Goal: Task Accomplishment & Management: Use online tool/utility

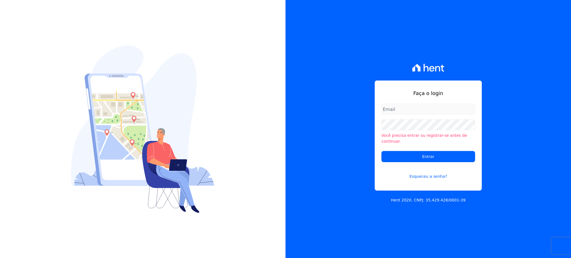
drag, startPoint x: 417, startPoint y: 111, endPoint x: 418, endPoint y: 117, distance: 6.2
click at [417, 112] on input "email" at bounding box center [428, 109] width 94 height 11
type input "cobranca@construtorafarias.com.br"
click at [381, 151] on input "Entrar" at bounding box center [428, 156] width 94 height 11
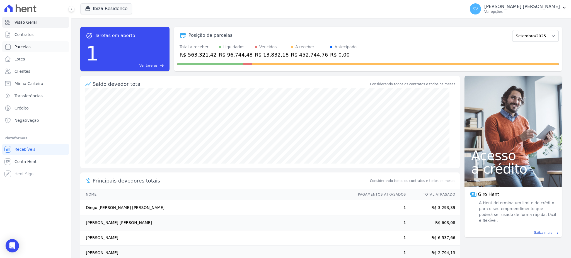
click at [19, 45] on span "Parcelas" at bounding box center [22, 47] width 16 height 6
select select
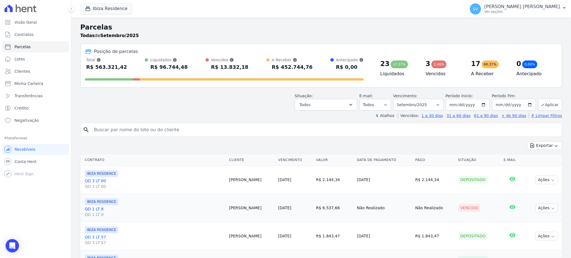
drag, startPoint x: 144, startPoint y: 125, endPoint x: 141, endPoint y: 129, distance: 5.0
click at [141, 129] on input "search" at bounding box center [325, 129] width 469 height 11
type input "carlindo"
select select
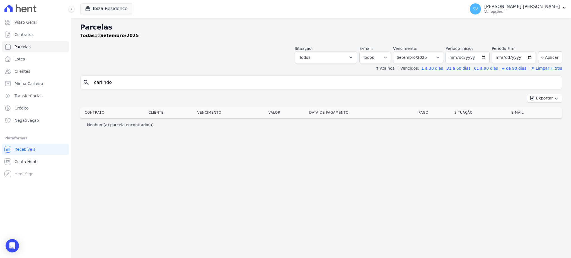
click at [117, 83] on input "carlindo" at bounding box center [325, 82] width 469 height 11
drag, startPoint x: 116, startPoint y: 82, endPoint x: 56, endPoint y: 74, distance: 61.1
click at [57, 79] on div "Visão Geral Contratos Parcelas Lotes Clientes Minha Carteira Transferências Cré…" at bounding box center [285, 129] width 571 height 258
click at [123, 83] on input "carlindo" at bounding box center [325, 82] width 469 height 11
click at [123, 79] on input "carlindo" at bounding box center [325, 82] width 469 height 11
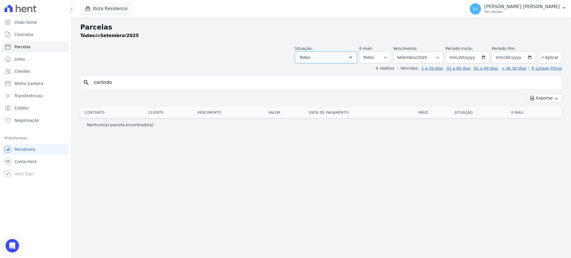
click at [351, 58] on button "Todos" at bounding box center [326, 58] width 62 height 12
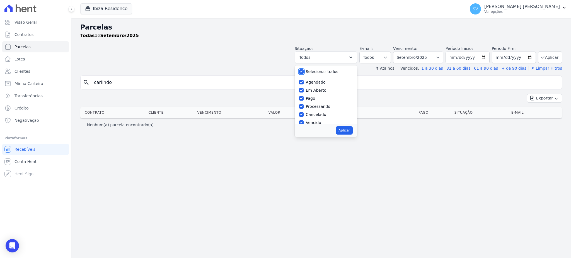
click at [303, 71] on input "Selecionar todos" at bounding box center [301, 71] width 4 height 4
checkbox input "false"
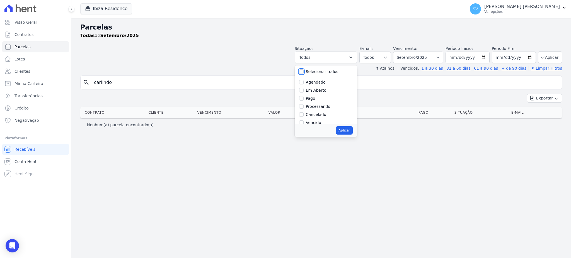
checkbox input "false"
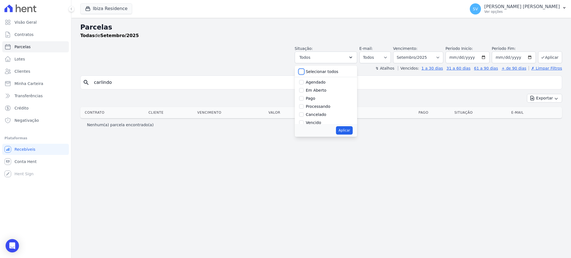
checkbox input "false"
click at [18, 24] on span "Visão Geral" at bounding box center [25, 23] width 22 height 6
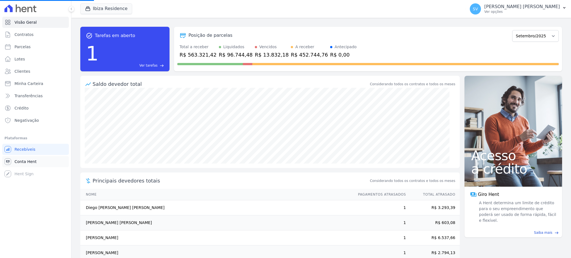
click at [23, 161] on span "Conta Hent" at bounding box center [25, 162] width 22 height 6
click at [27, 164] on span "Conta Hent" at bounding box center [25, 162] width 22 height 6
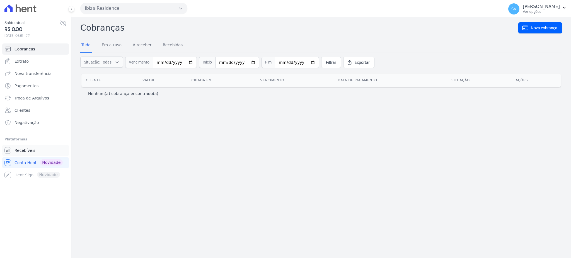
click at [29, 151] on span "Recebíveis" at bounding box center [24, 151] width 21 height 6
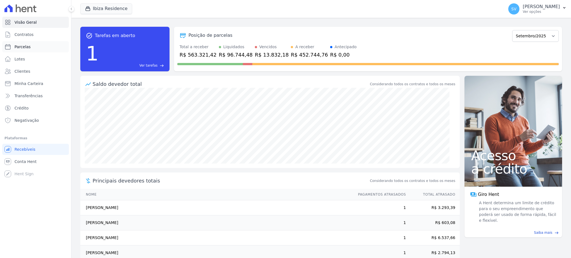
click at [24, 47] on span "Parcelas" at bounding box center [22, 47] width 16 height 6
select select
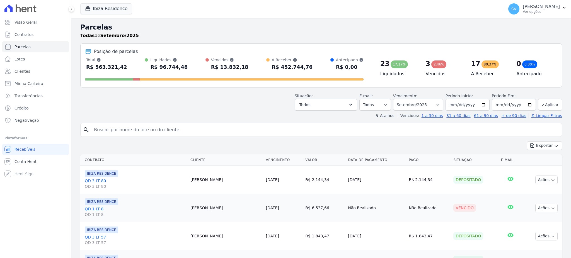
click at [164, 128] on input "search" at bounding box center [325, 129] width 469 height 11
paste input "Geyze Nepomuceno Duarte"
type input "Geyze Nepomuceno Duarte"
select select
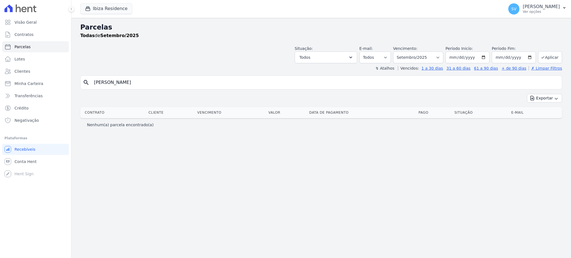
click at [161, 84] on input "Geyze Nepomuceno Duarte" at bounding box center [325, 82] width 469 height 11
click at [167, 79] on input "Geyze Nepomuceno Duarte" at bounding box center [325, 82] width 469 height 11
drag, startPoint x: 167, startPoint y: 80, endPoint x: 0, endPoint y: 87, distance: 167.4
click at [0, 87] on div "Visão Geral Contratos Parcelas Lotes Clientes Minha Carteira Transferências Cré…" at bounding box center [285, 129] width 571 height 258
paste input "EYZE NEPOMUCENO DUARTE"
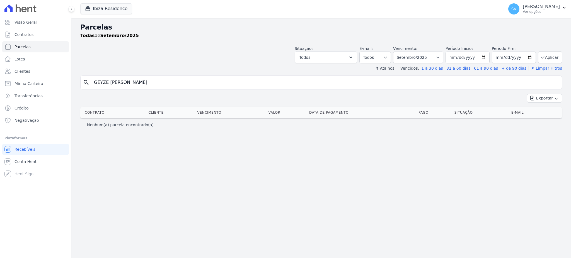
type input "GEYZE NEPOMUCENO DUARTE"
select select
click at [208, 82] on input "GEYZE NEPOMUCENO DUARTE" at bounding box center [325, 82] width 469 height 11
click at [27, 31] on link "Contratos" at bounding box center [35, 34] width 67 height 11
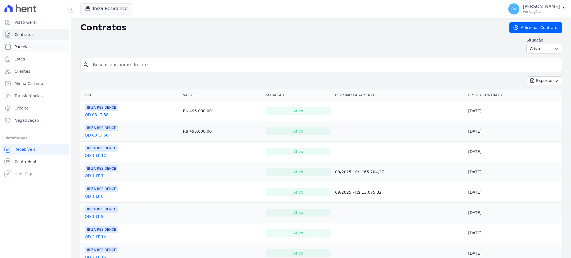
click at [23, 46] on span "Parcelas" at bounding box center [22, 47] width 16 height 6
select select
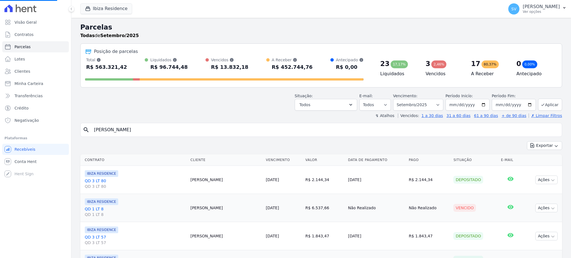
select select
click at [185, 136] on div "search" at bounding box center [321, 130] width 482 height 14
click at [186, 132] on input "search" at bounding box center [325, 129] width 469 height 11
click at [178, 127] on input "search" at bounding box center [325, 129] width 469 height 11
click at [175, 133] on input "search" at bounding box center [325, 129] width 469 height 11
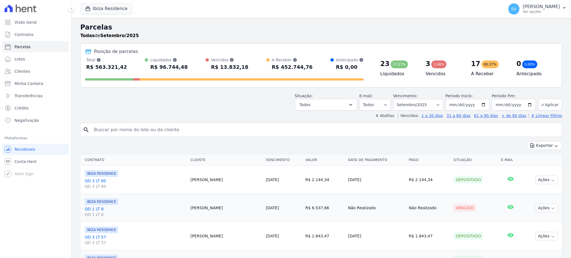
paste input "GEYZE NEPOMUCENO DUARTE"
type input "GEYZE NEPOMUCENO DUARTE"
select select
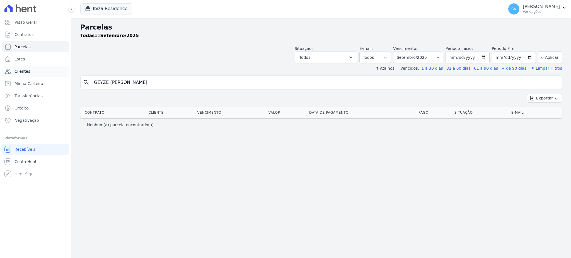
click at [24, 74] on link "Clientes" at bounding box center [35, 71] width 67 height 11
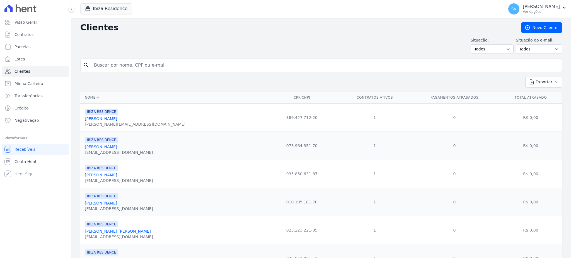
click at [151, 66] on input "search" at bounding box center [325, 65] width 469 height 11
paste input "GEYZE NEPOMUCENO DUARTE"
type input "GEYZE NEPOMUCENO DUARTE"
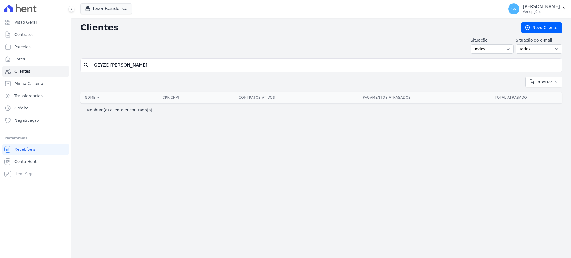
click at [181, 158] on div "Clientes Novo Cliente Situação: Todos Adimplentes Inadimplentes Situação do e-m…" at bounding box center [320, 138] width 499 height 240
drag, startPoint x: 167, startPoint y: 64, endPoint x: 11, endPoint y: 65, distance: 155.8
click at [24, 65] on div "Visão Geral Contratos Parcelas Lotes Clientes Minha Carteira Transferências Cré…" at bounding box center [285, 129] width 571 height 258
paste input "Thays Karoline Almeida Amaral"
type input "Thays Karoline Almeida Amaral"
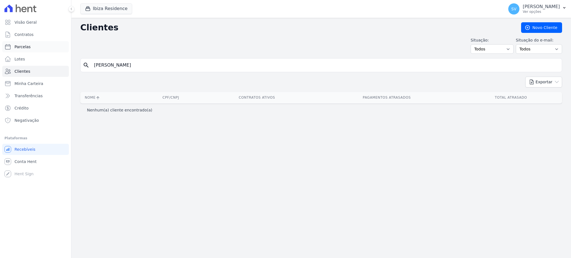
click at [20, 47] on span "Parcelas" at bounding box center [22, 47] width 16 height 6
select select
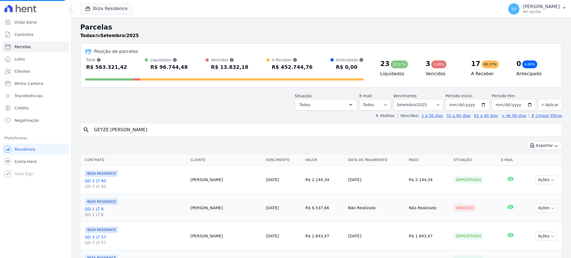
select select
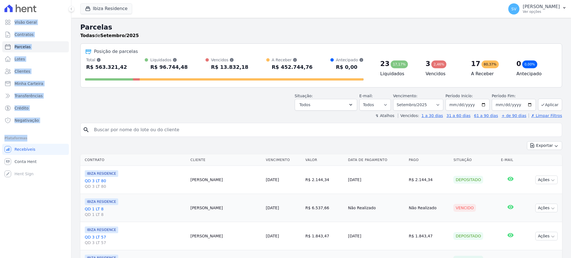
drag, startPoint x: 173, startPoint y: 132, endPoint x: 36, endPoint y: 131, distance: 136.6
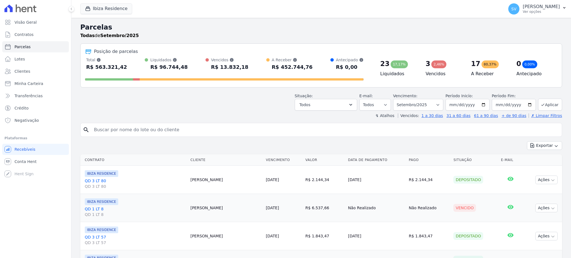
click at [143, 130] on input "search" at bounding box center [325, 129] width 469 height 11
paste input "Thays Karoline Almeida Amaral"
type input "Thays Karoline Almeida Amaral"
select select
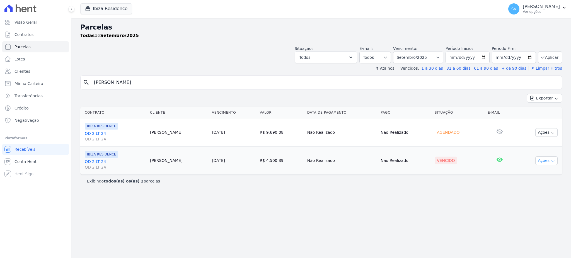
click at [552, 161] on icon "button" at bounding box center [552, 161] width 4 height 4
click at [527, 173] on link "Ver boleto" at bounding box center [544, 173] width 54 height 10
click at [21, 33] on span "Contratos" at bounding box center [23, 35] width 19 height 6
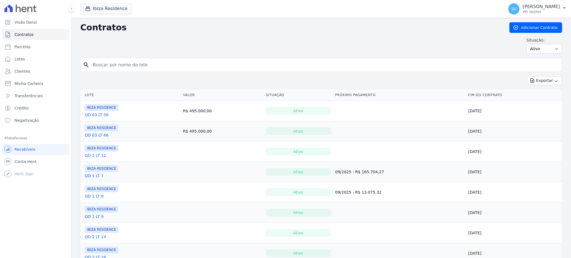
click at [22, 49] on span "Parcelas" at bounding box center [22, 47] width 16 height 6
select select
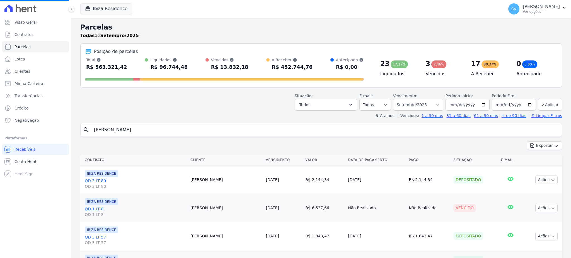
select select
click at [26, 27] on link "Visão Geral" at bounding box center [35, 22] width 67 height 11
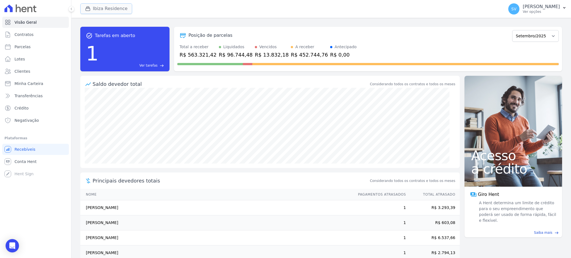
click at [103, 12] on button "Ibiza Residence" at bounding box center [106, 8] width 52 height 11
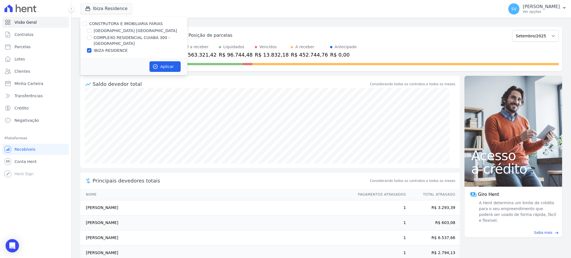
click at [86, 25] on div "CONSTRUTORA E IMOBILIARIA FARIAS" at bounding box center [133, 24] width 107 height 6
click at [86, 25] on input "CONSTRUTORA E IMOBILIARIA FARIAS" at bounding box center [84, 23] width 4 height 4
checkbox input "true"
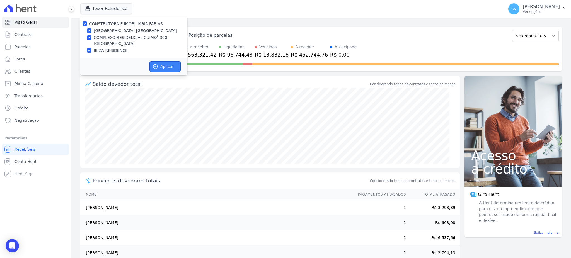
click at [156, 65] on icon "button" at bounding box center [155, 67] width 4 height 4
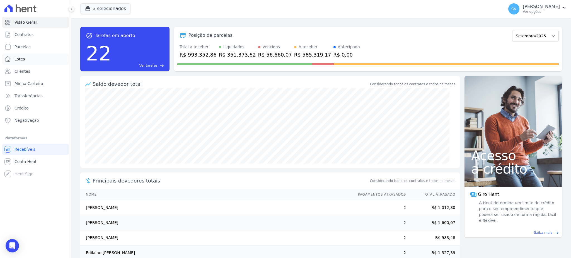
click at [20, 60] on span "Lotes" at bounding box center [19, 59] width 11 height 6
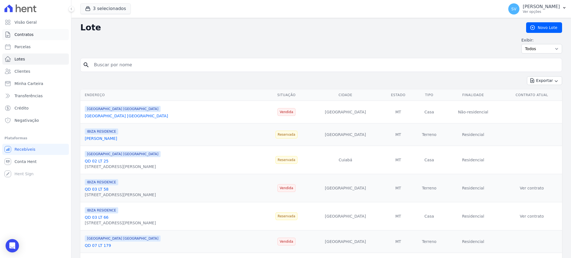
click at [21, 33] on span "Contratos" at bounding box center [23, 35] width 19 height 6
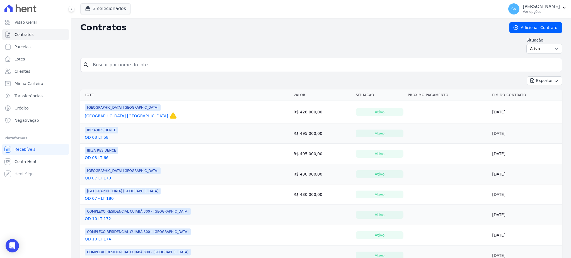
click at [22, 46] on span "Parcelas" at bounding box center [22, 47] width 16 height 6
click at [144, 64] on input "search" at bounding box center [324, 64] width 470 height 11
select select
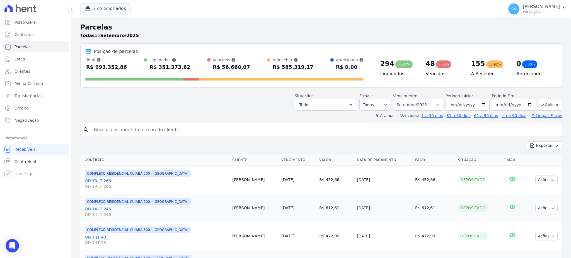
click at [148, 132] on input "search" at bounding box center [325, 129] width 469 height 11
type input "geize"
select select
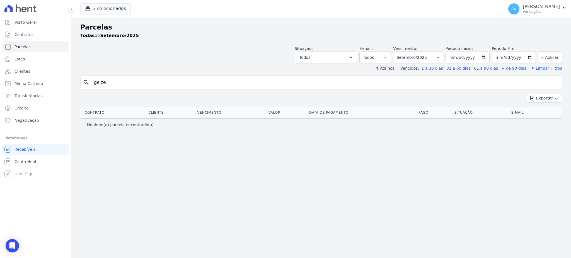
click at [128, 86] on input "geize" at bounding box center [325, 82] width 469 height 11
click at [99, 82] on input "geize" at bounding box center [325, 82] width 469 height 11
type input "geyze"
select select
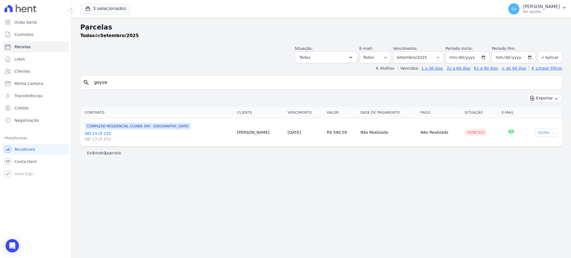
click at [550, 131] on button "Ações" at bounding box center [546, 132] width 22 height 9
click at [533, 144] on link "Ver boleto" at bounding box center [544, 145] width 54 height 10
click at [24, 25] on link "Visão Geral" at bounding box center [35, 22] width 67 height 11
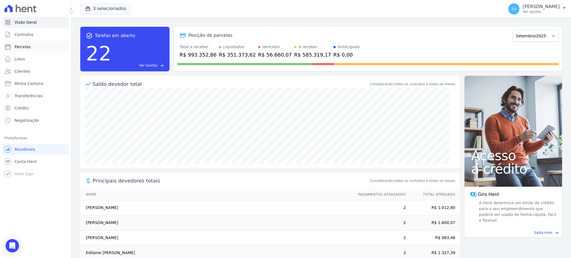
click at [24, 46] on span "Parcelas" at bounding box center [22, 47] width 16 height 6
select select
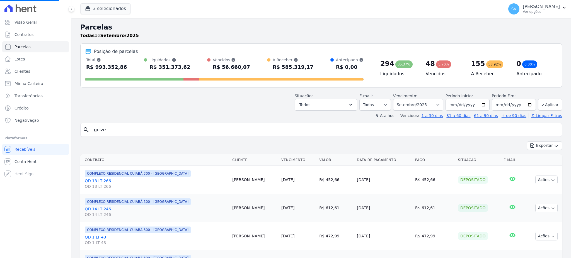
select select
click at [353, 105] on icon "button" at bounding box center [351, 105] width 6 height 6
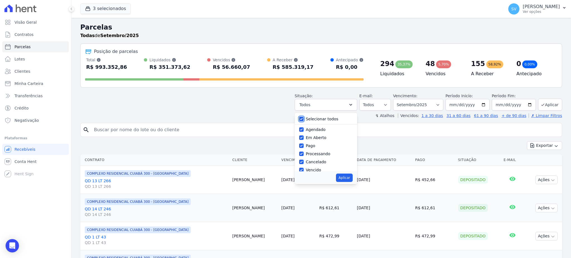
click at [303, 118] on input "Selecionar todos" at bounding box center [301, 119] width 4 height 4
checkbox input "false"
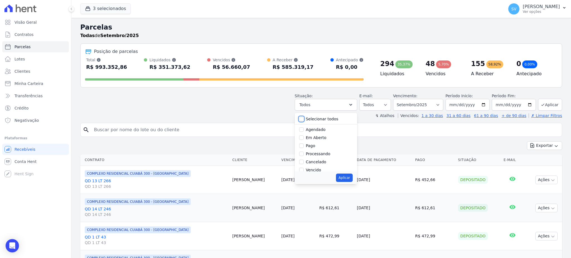
checkbox input "false"
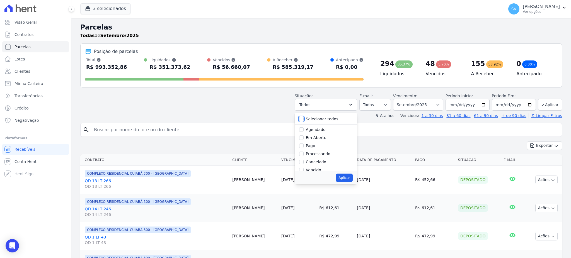
checkbox input "false"
click at [303, 169] on input "Vencido" at bounding box center [301, 170] width 4 height 4
checkbox input "true"
click at [482, 104] on input "2025-09-01" at bounding box center [467, 105] width 44 height 12
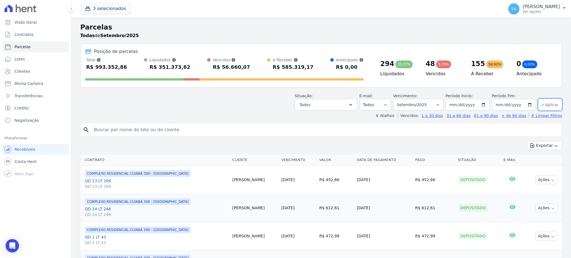
type input "[DATE]"
click at [547, 105] on button "Aplicar" at bounding box center [550, 105] width 24 height 12
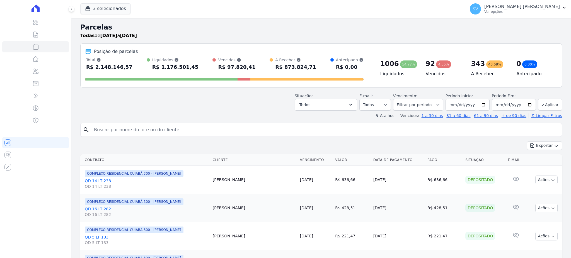
select select
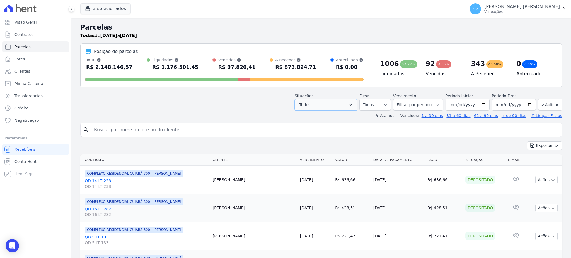
click at [353, 107] on icon "button" at bounding box center [351, 105] width 6 height 6
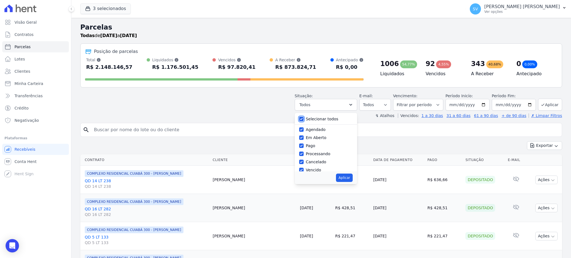
click at [303, 119] on input "Selecionar todos" at bounding box center [301, 119] width 4 height 4
checkbox input "false"
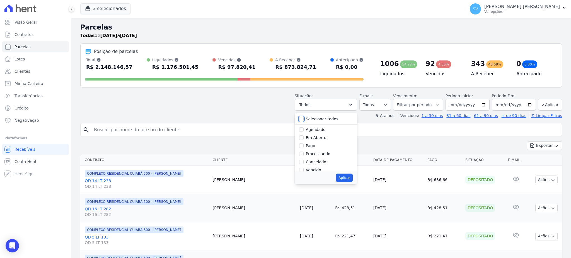
checkbox input "false"
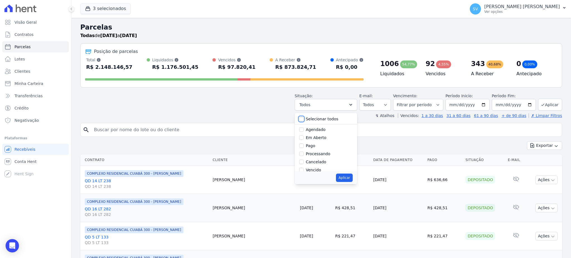
checkbox input "false"
click at [302, 169] on input "Vencido" at bounding box center [301, 170] width 4 height 4
checkbox input "true"
click at [352, 179] on button "Aplicar" at bounding box center [344, 178] width 16 height 8
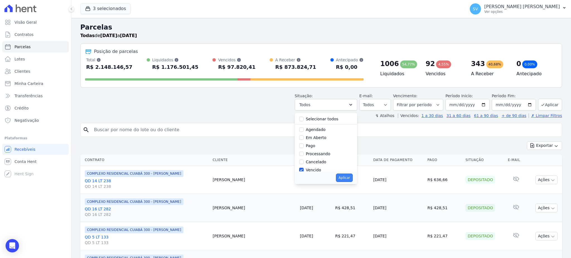
select select "overdue"
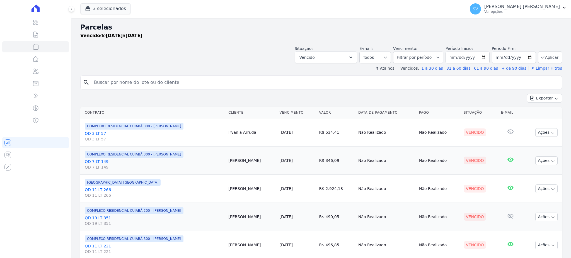
select select
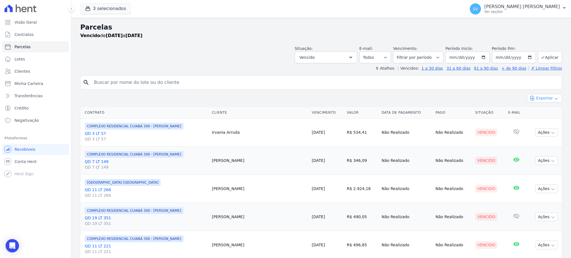
click at [539, 98] on button "Exportar" at bounding box center [544, 98] width 35 height 9
click at [540, 123] on span "Exportar CSV" at bounding box center [544, 121] width 30 height 6
